Goal: Register for event/course

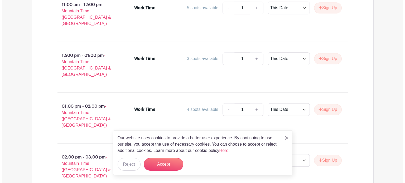
scroll to position [643, 0]
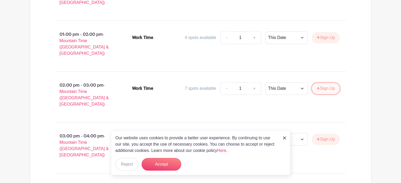
click at [319, 83] on button "Sign Up" at bounding box center [326, 88] width 28 height 11
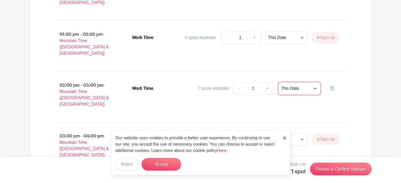
click at [307, 82] on select "This Date Select Dates" at bounding box center [299, 88] width 42 height 13
click at [308, 82] on select "This Date Select Dates" at bounding box center [299, 88] width 42 height 13
select select "select_dates"
click at [278, 82] on select "This Date Select Dates" at bounding box center [299, 88] width 42 height 13
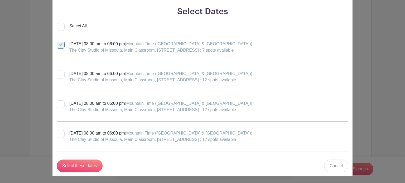
scroll to position [27, 0]
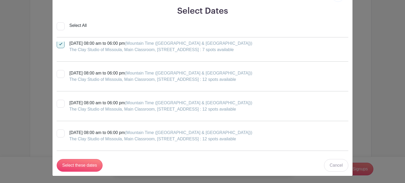
click at [57, 43] on input "[DATE] 08:00 am to 06:00 pm (Mountain Time ([GEOGRAPHIC_DATA] & [GEOGRAPHIC_DAT…" at bounding box center [58, 41] width 3 height 3
checkbox input "false"
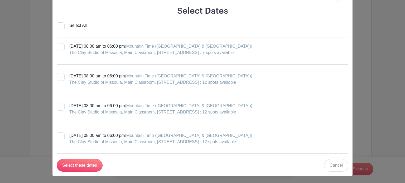
scroll to position [0, 0]
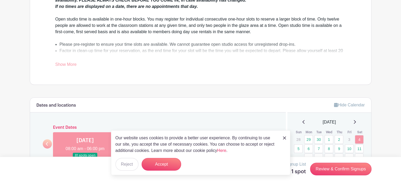
scroll to position [185, 0]
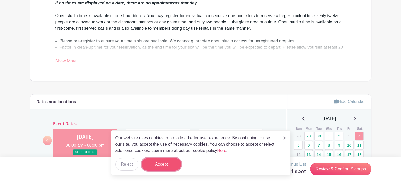
click at [155, 164] on button "Accept" at bounding box center [162, 164] width 40 height 13
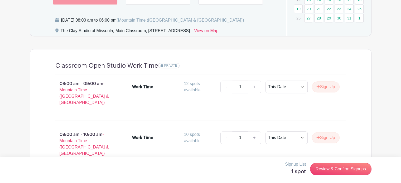
scroll to position [359, 0]
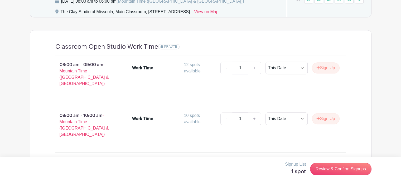
click at [167, 48] on div "PRIVATE" at bounding box center [168, 46] width 21 height 5
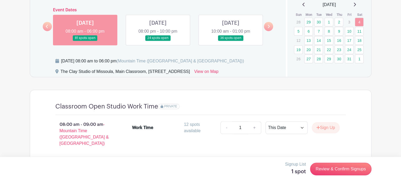
scroll to position [227, 0]
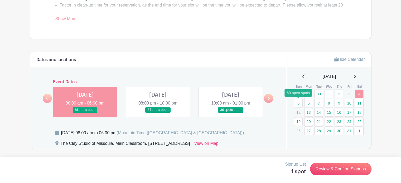
click at [298, 102] on link "5" at bounding box center [298, 103] width 9 height 9
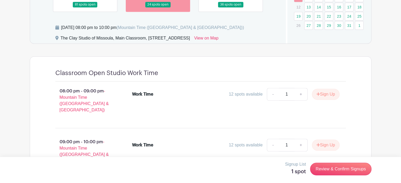
scroll to position [227, 0]
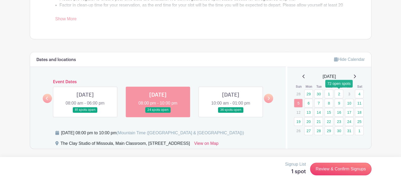
click at [339, 93] on link "2" at bounding box center [339, 94] width 9 height 9
click at [346, 94] on p "3" at bounding box center [349, 94] width 9 height 8
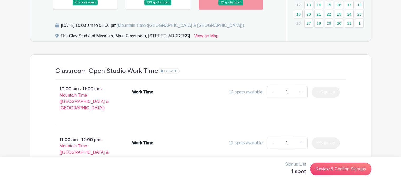
scroll to position [359, 0]
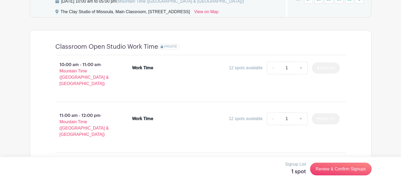
click at [203, 74] on div "Work Time 12 spots available - 1 + Sign Up" at bounding box center [236, 69] width 208 height 15
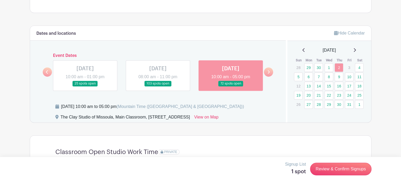
click at [349, 68] on p "3" at bounding box center [349, 68] width 9 height 8
click at [361, 66] on link "4" at bounding box center [359, 67] width 9 height 9
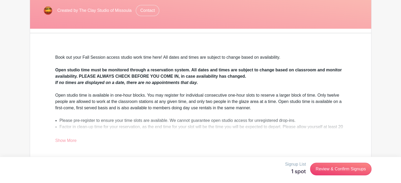
scroll to position [26, 0]
